Goal: Transaction & Acquisition: Purchase product/service

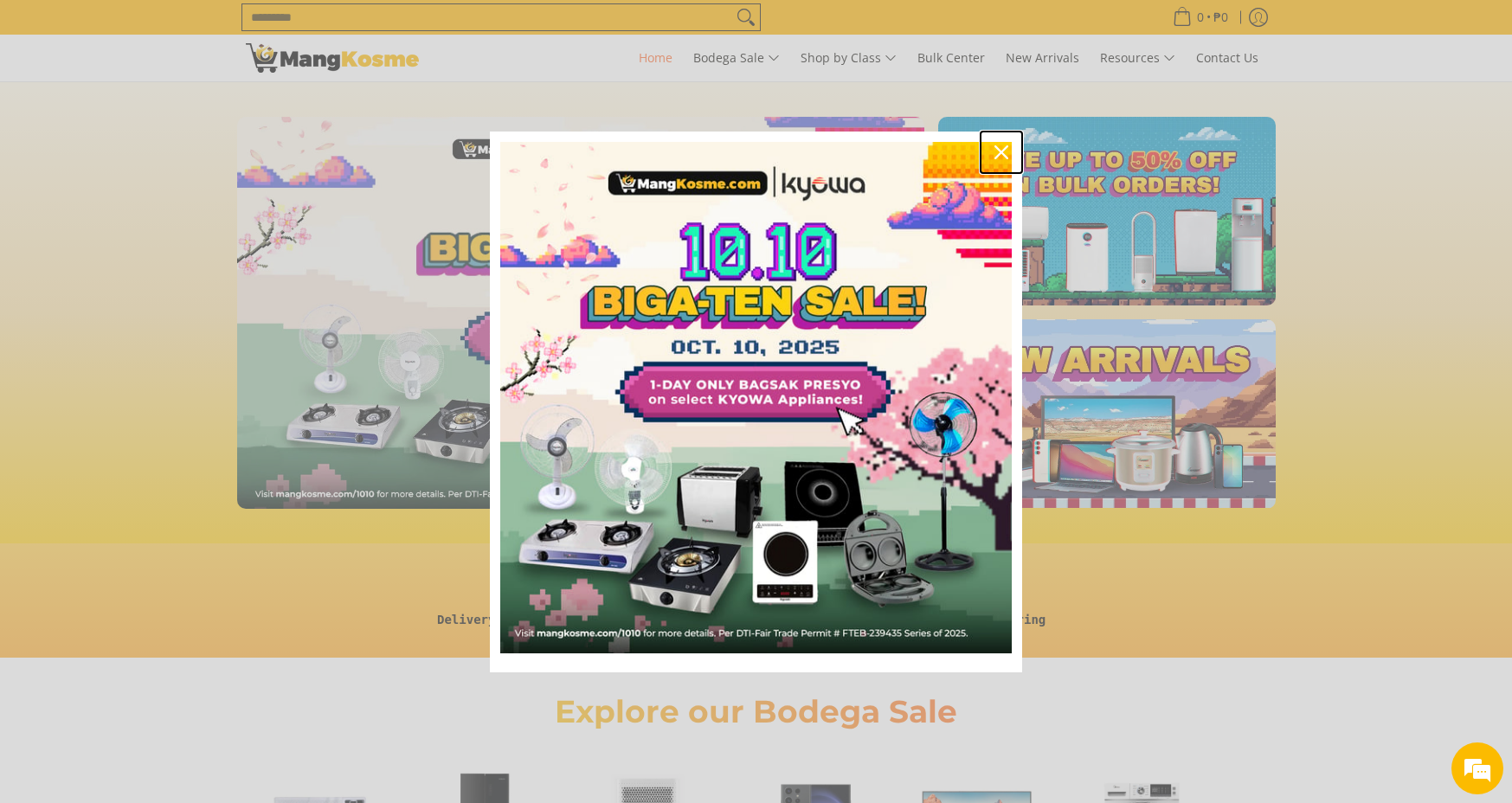
click at [992, 150] on div "Close" at bounding box center [1000, 151] width 27 height 27
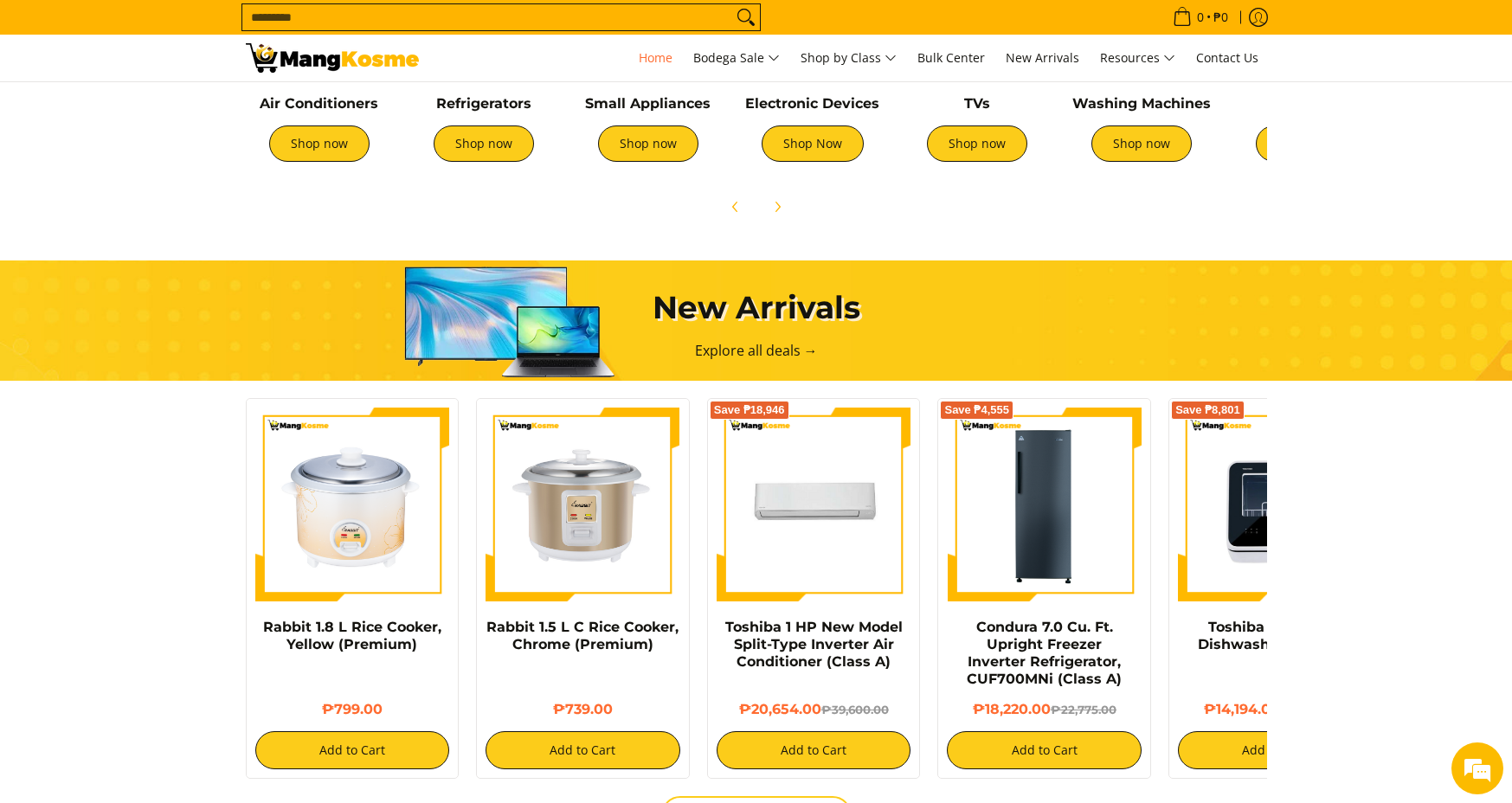
scroll to position [1010, 0]
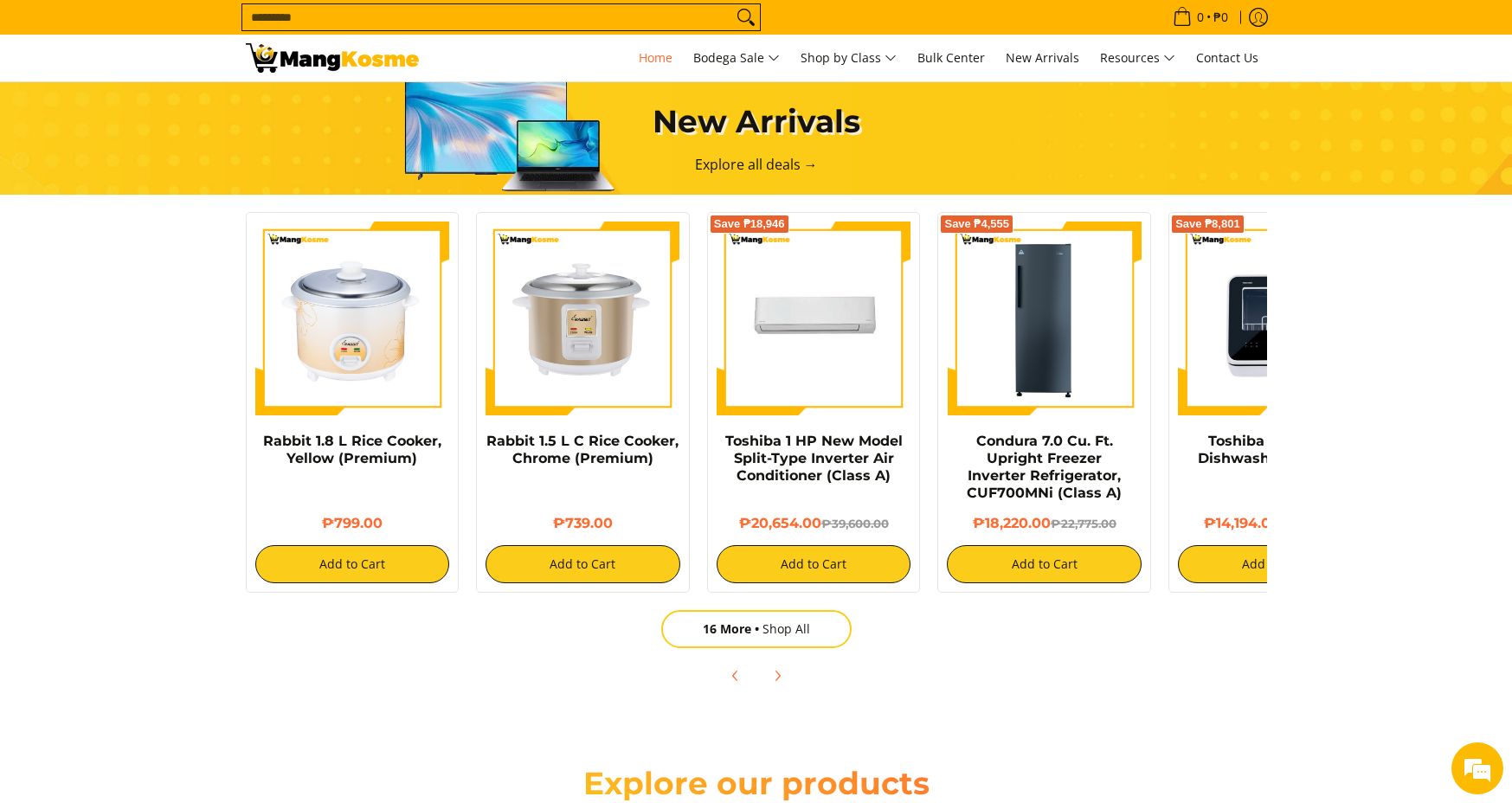
click at [717, 649] on div "Rabbit 1.8 L Rice Cooker, Yellow (Premium) ₱799.00 Add to Cart Rabbit 1.5 L C R…" at bounding box center [756, 449] width 1056 height 493
click at [720, 622] on span "16 More" at bounding box center [732, 628] width 60 height 16
